Goal: Find specific page/section: Find specific page/section

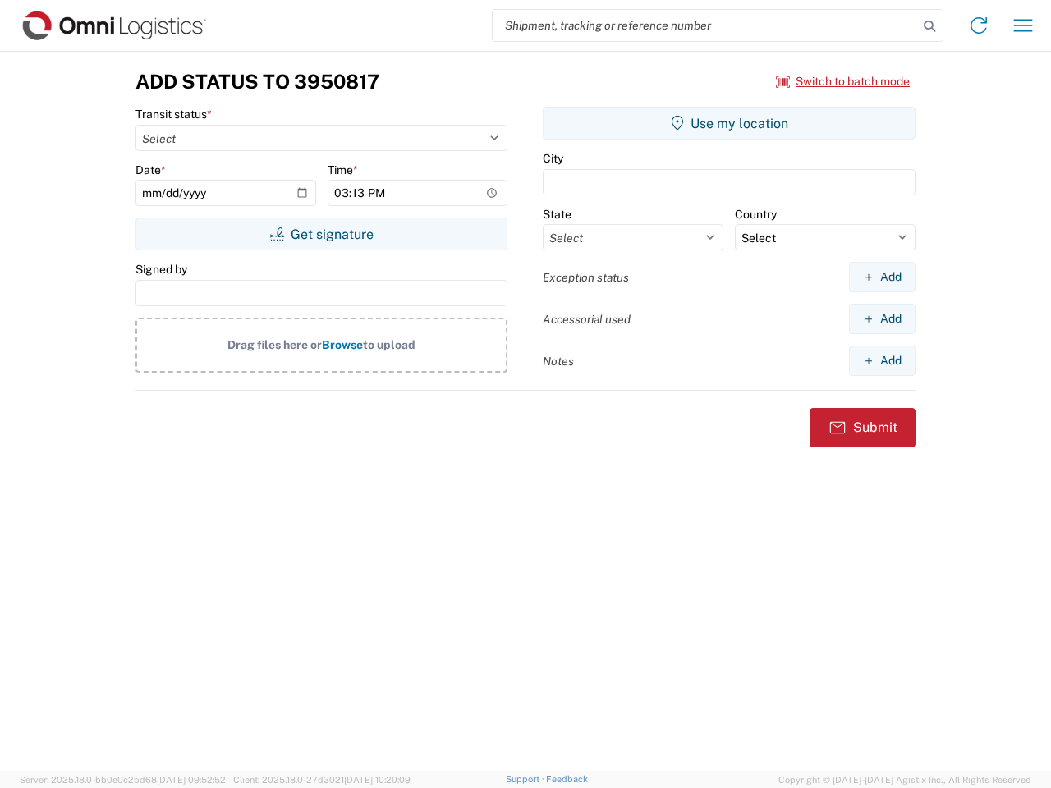
click at [705, 25] on input "search" at bounding box center [705, 25] width 425 height 31
click at [930, 26] on icon at bounding box center [929, 26] width 23 height 23
click at [979, 25] on icon at bounding box center [979, 25] width 26 height 26
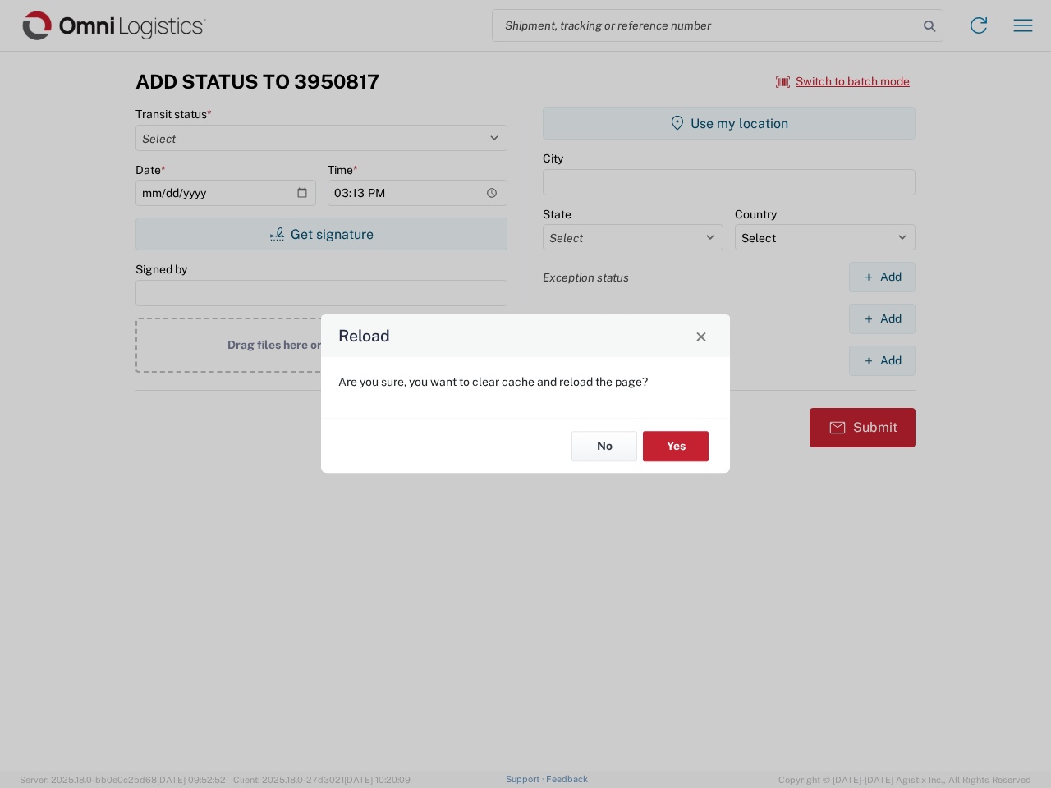
click at [1023, 25] on div "Reload Are you sure, you want to clear cache and reload the page? No Yes" at bounding box center [525, 394] width 1051 height 788
click at [843, 81] on div "Reload Are you sure, you want to clear cache and reload the page? No Yes" at bounding box center [525, 394] width 1051 height 788
click at [321, 234] on div "Reload Are you sure, you want to clear cache and reload the page? No Yes" at bounding box center [525, 394] width 1051 height 788
click at [729, 123] on div "Reload Are you sure, you want to clear cache and reload the page? No Yes" at bounding box center [525, 394] width 1051 height 788
click at [882, 277] on div "Reload Are you sure, you want to clear cache and reload the page? No Yes" at bounding box center [525, 394] width 1051 height 788
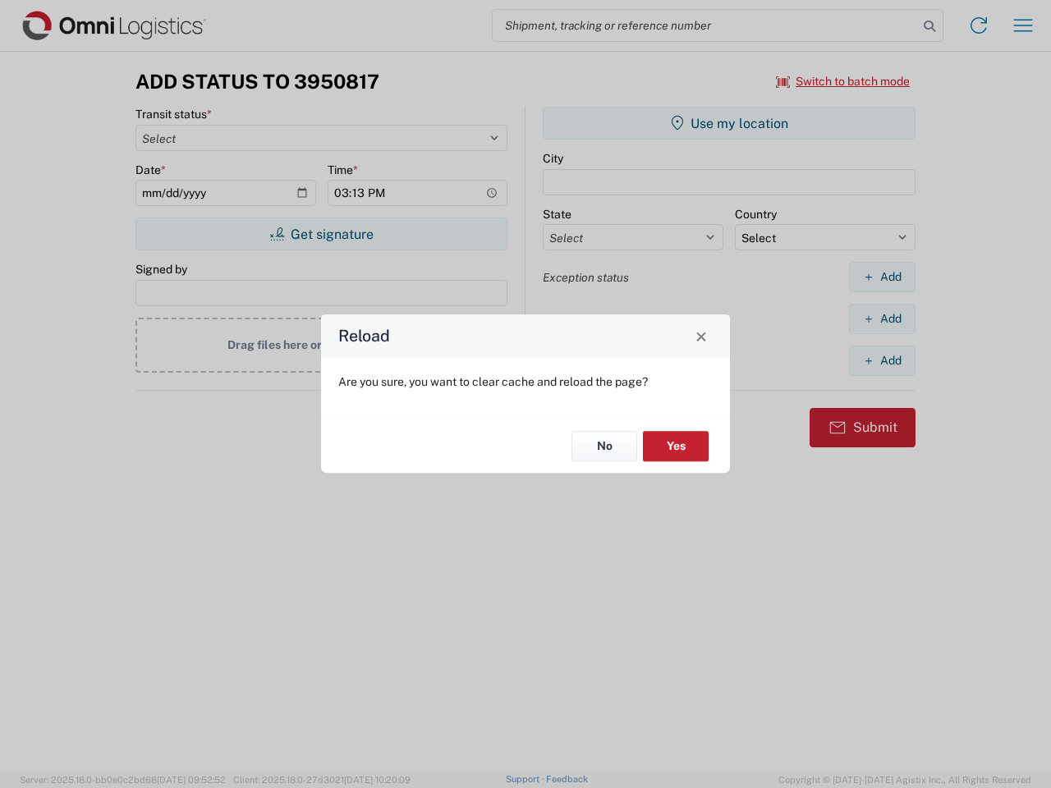
click at [882, 319] on div "Reload Are you sure, you want to clear cache and reload the page? No Yes" at bounding box center [525, 394] width 1051 height 788
click at [882, 361] on div "Reload Are you sure, you want to clear cache and reload the page? No Yes" at bounding box center [525, 394] width 1051 height 788
